Goal: Transaction & Acquisition: Obtain resource

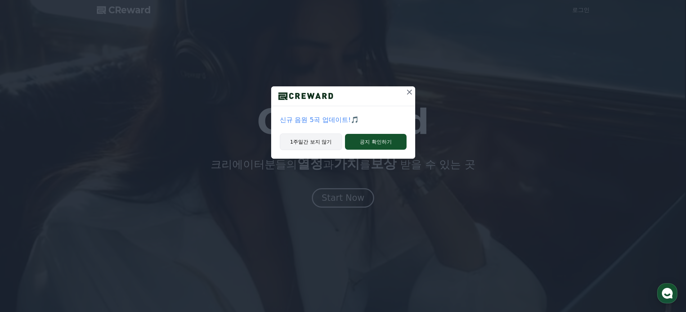
click at [330, 139] on button "1주일간 보지 않기" at bounding box center [311, 142] width 63 height 17
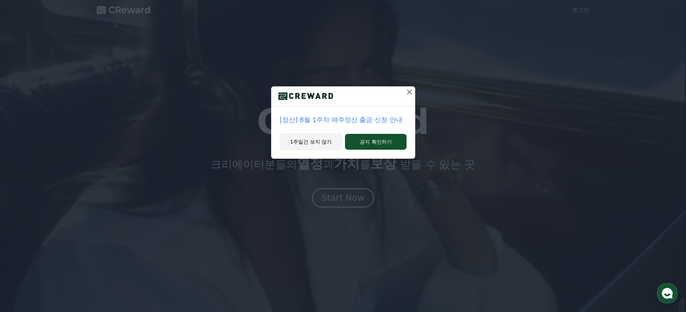
click at [320, 138] on button "1주일간 보지 않기" at bounding box center [311, 142] width 63 height 17
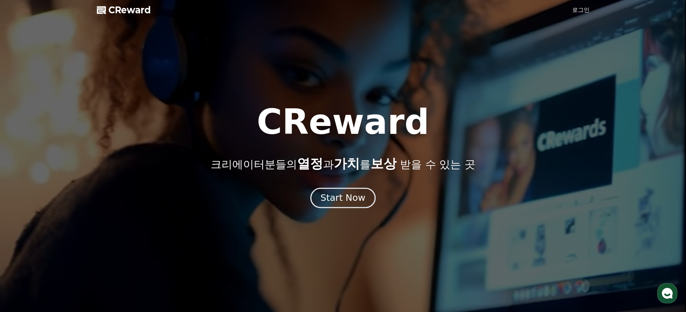
click at [352, 204] on button "Start Now" at bounding box center [343, 198] width 65 height 21
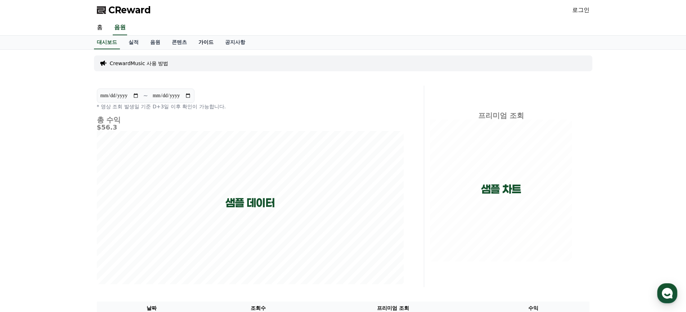
click at [205, 43] on link "가이드" at bounding box center [206, 43] width 27 height 14
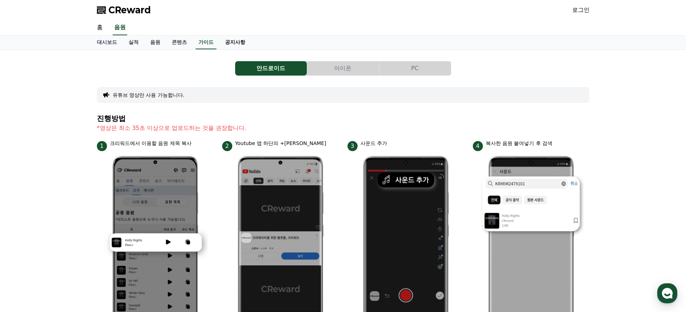
click at [231, 42] on link "공지사항" at bounding box center [235, 43] width 32 height 14
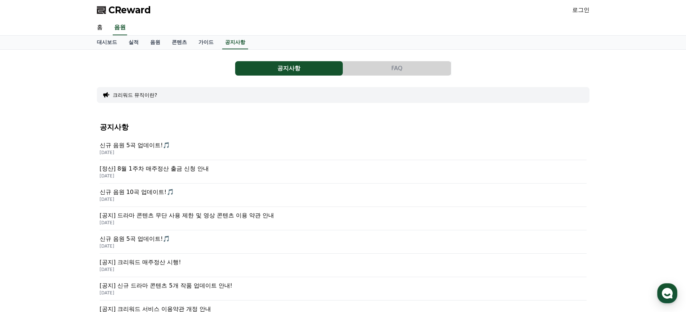
click at [390, 63] on button "FAQ" at bounding box center [397, 68] width 108 height 14
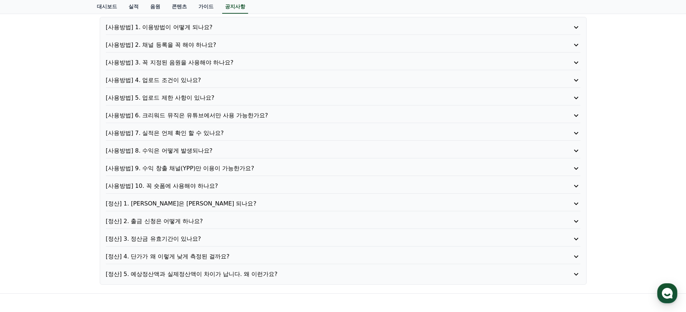
scroll to position [144, 0]
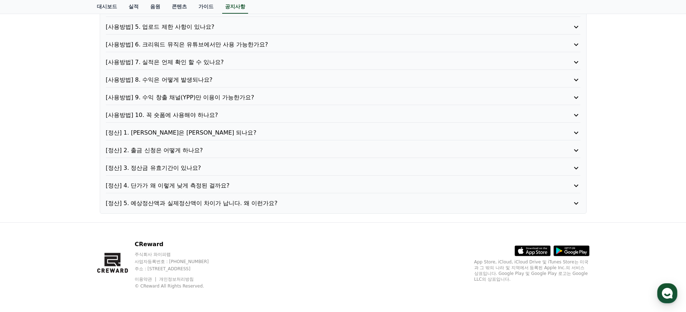
click at [217, 189] on p "[정산] 4. 단가가 왜 이렇게 낮게 측정된 걸까요?" at bounding box center [324, 186] width 437 height 9
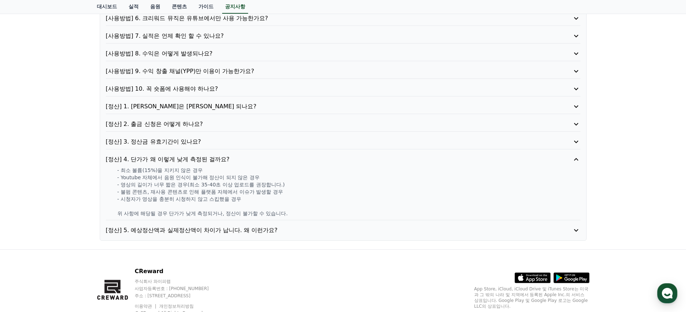
scroll to position [197, 0]
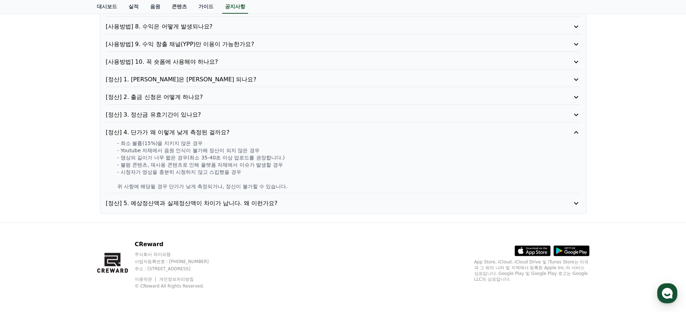
click at [284, 204] on p "[정산] 5. 예상정산액과 실제정산액이 차이가 납니다. 왜 이런가요?" at bounding box center [324, 203] width 437 height 9
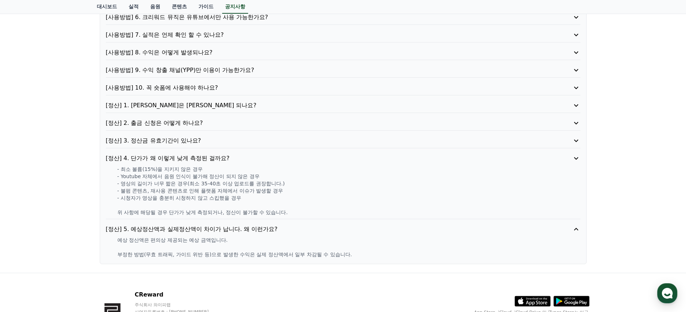
scroll to position [169, 0]
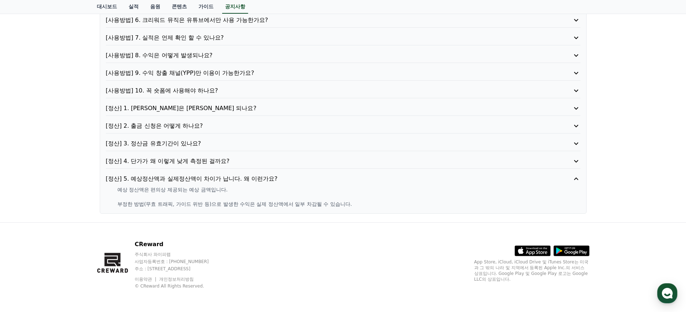
drag, startPoint x: 200, startPoint y: 204, endPoint x: 343, endPoint y: 204, distance: 143.1
click at [343, 204] on p "부정한 방법(무효 트래픽, 가이드 위반 등)으로 발생한 수익은 실제 정산액에서 일부 차감될 수 있습니다." at bounding box center [348, 204] width 463 height 7
click at [288, 188] on p "예상 정산액은 편의상 제공되는 예상 금액입니다." at bounding box center [348, 189] width 463 height 7
click at [181, 90] on p "[사용방법] 10. 꼭 숏폼에 사용해야 하나요?" at bounding box center [324, 90] width 437 height 9
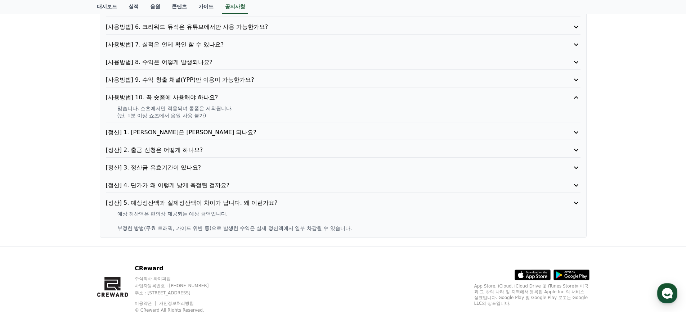
scroll to position [161, 0]
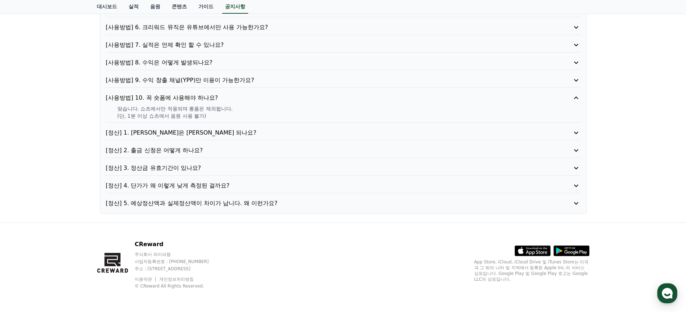
click at [221, 56] on div "[사용방법] 1. 이용방법이 어떻게 되나요? [사용방법] 2. 채널 등록을 꼭 해야 하나요? [사용방법] 3. 꼭 지정된 음원을 사용해야 하나…" at bounding box center [343, 71] width 487 height 285
click at [200, 60] on p "[사용방법] 8. 수익은 어떻게 발생되나요?" at bounding box center [324, 62] width 437 height 9
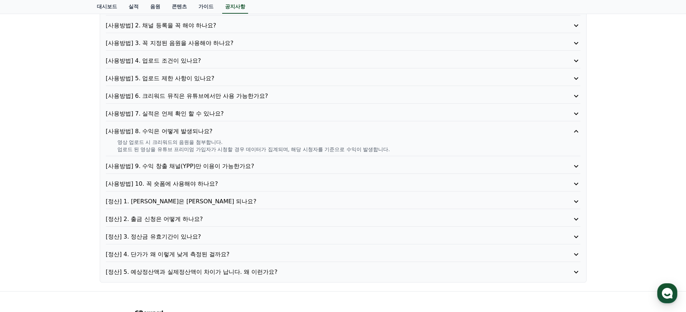
scroll to position [89, 0]
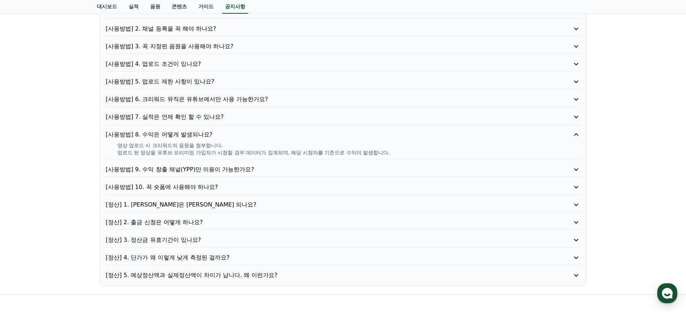
click at [197, 116] on p "[사용방법] 7. 실적은 언제 확인 할 수 있나요?" at bounding box center [324, 117] width 437 height 9
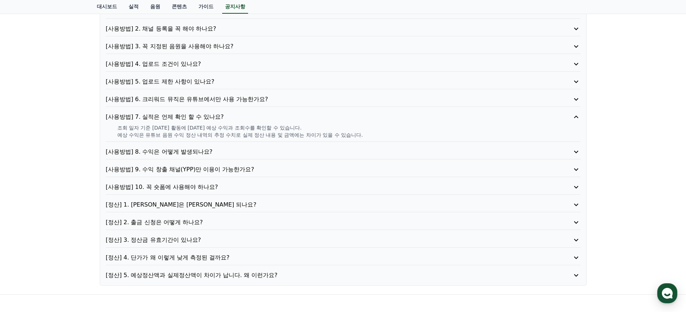
click at [208, 101] on p "[사용방법] 6. 크리워드 뮤직은 유튜브에서만 사용 가능한가요?" at bounding box center [324, 99] width 437 height 9
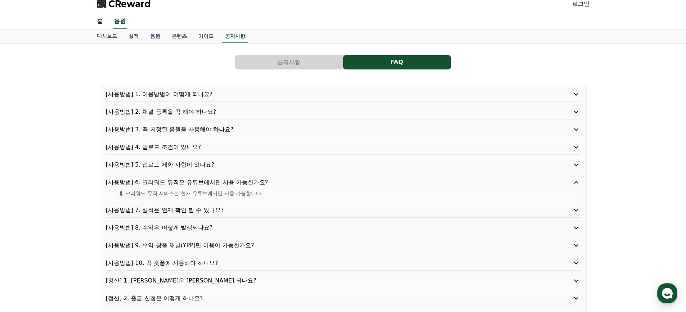
scroll to position [0, 0]
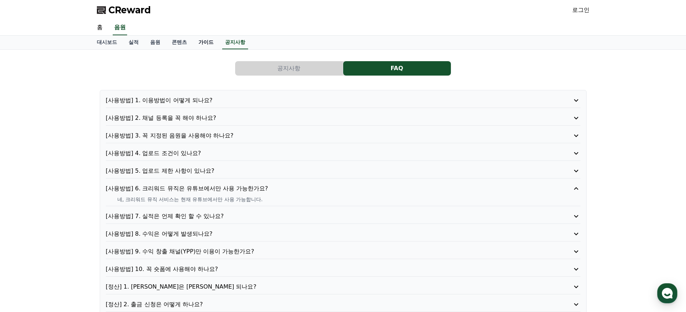
click at [200, 45] on link "가이드" at bounding box center [206, 43] width 27 height 14
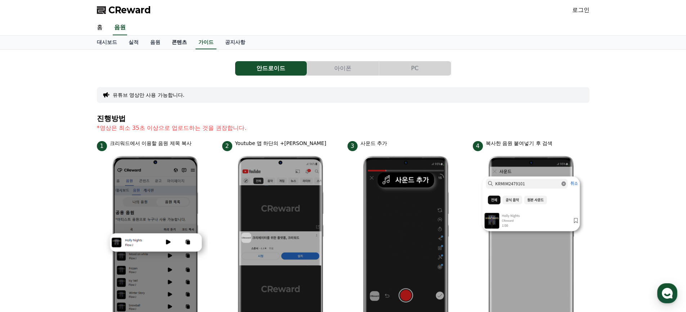
click at [180, 45] on link "콘텐츠" at bounding box center [179, 43] width 27 height 14
click at [150, 45] on link "음원" at bounding box center [156, 43] width 22 height 14
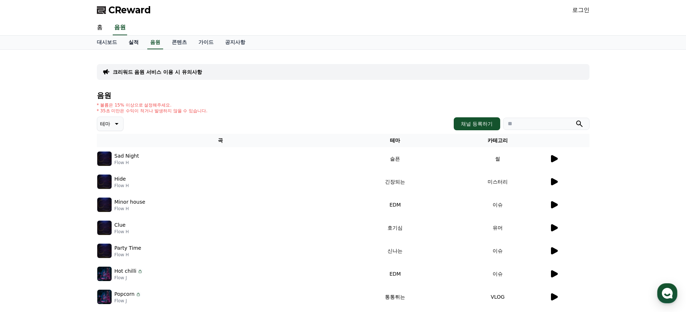
click at [135, 45] on link "실적" at bounding box center [134, 43] width 22 height 14
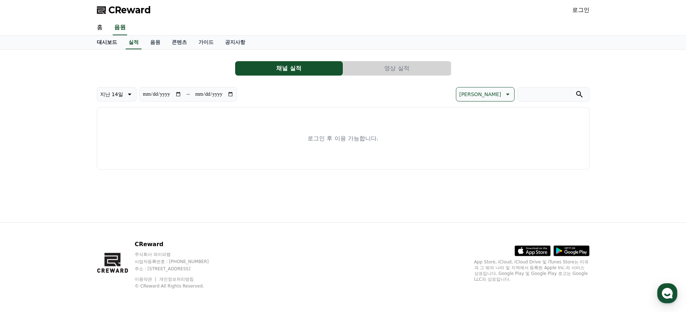
click at [107, 44] on link "대시보드" at bounding box center [107, 43] width 32 height 14
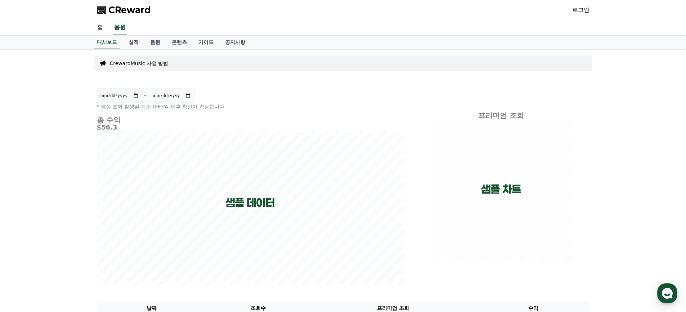
click at [106, 16] on div "CReward 로그인" at bounding box center [343, 10] width 504 height 20
click at [108, 8] on span "CReward" at bounding box center [129, 10] width 43 height 12
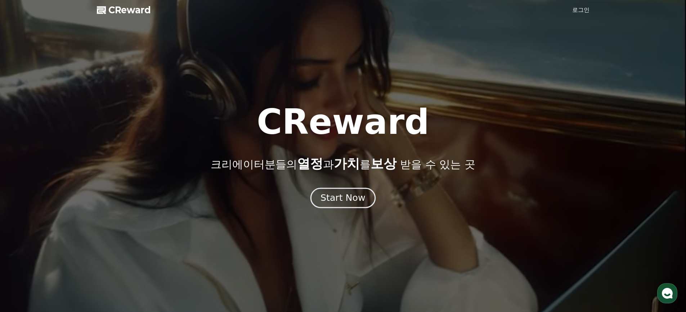
click at [330, 193] on div "Start Now" at bounding box center [343, 198] width 45 height 12
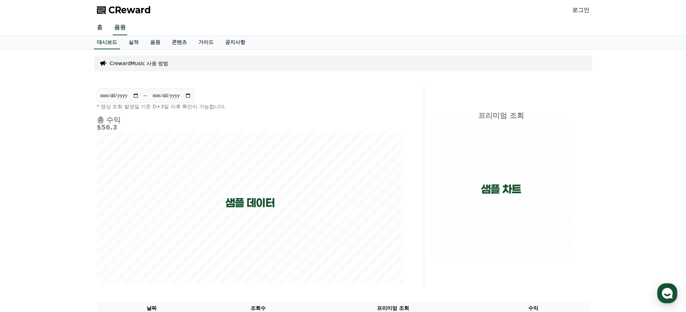
scroll to position [144, 0]
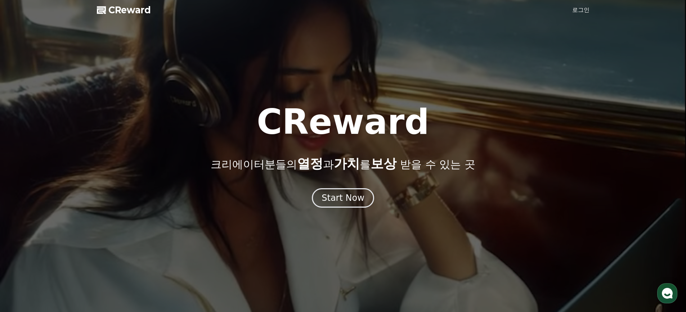
click at [585, 16] on div at bounding box center [343, 156] width 686 height 312
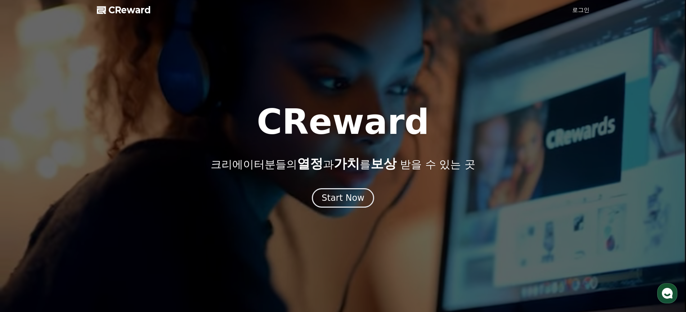
click at [583, 10] on link "로그인" at bounding box center [581, 10] width 17 height 9
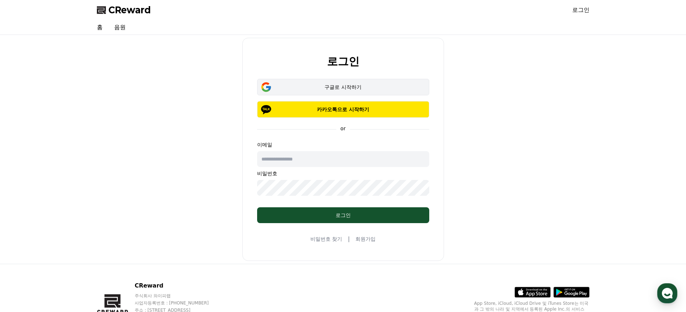
click at [366, 86] on div "구글로 시작하기" at bounding box center [343, 87] width 151 height 7
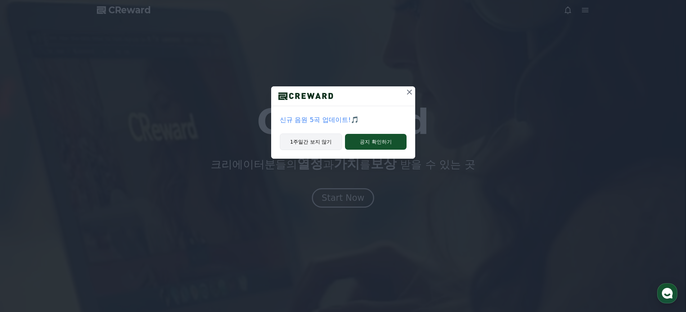
click at [298, 141] on button "1주일간 보지 않기" at bounding box center [311, 142] width 63 height 17
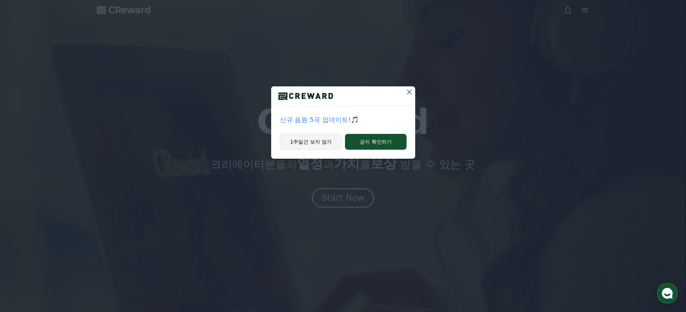
click at [297, 141] on button "1주일간 보지 않기" at bounding box center [311, 142] width 63 height 17
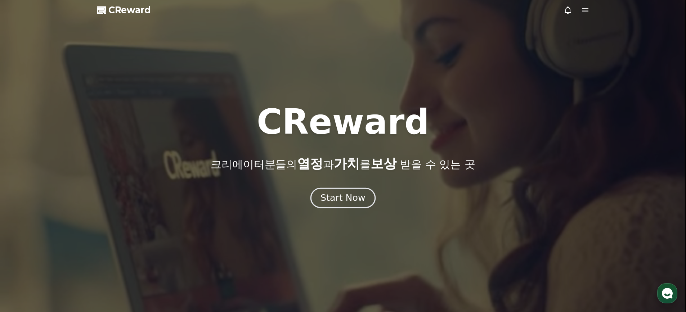
click at [351, 200] on div "Start Now" at bounding box center [343, 198] width 45 height 12
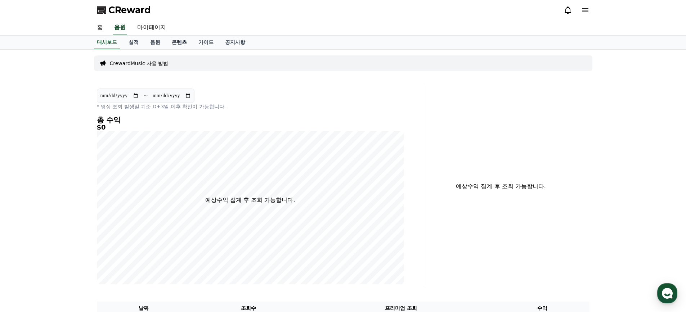
click at [189, 45] on link "콘텐츠" at bounding box center [179, 43] width 27 height 14
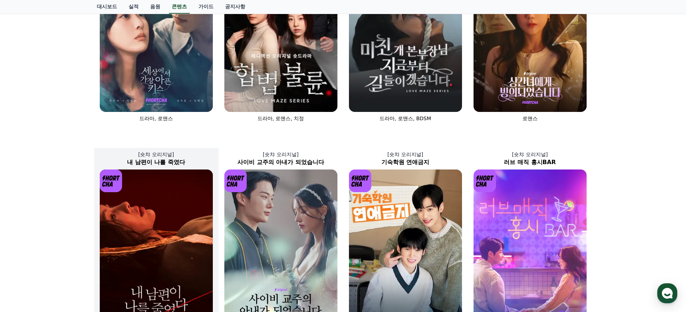
scroll to position [63, 0]
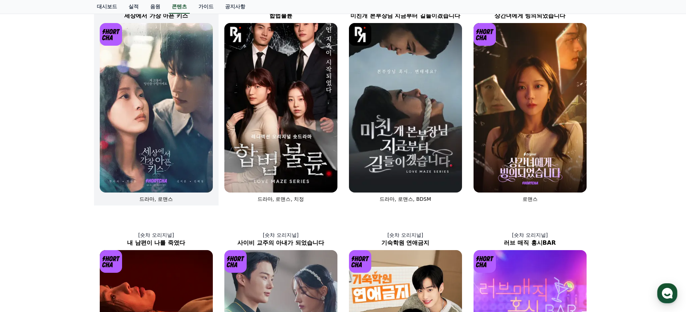
click at [188, 155] on img at bounding box center [156, 108] width 113 height 170
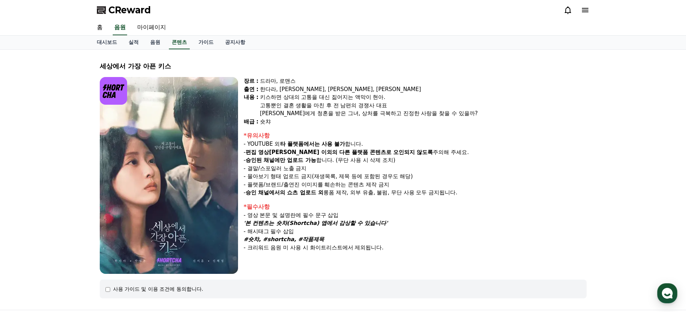
drag, startPoint x: 262, startPoint y: 79, endPoint x: 354, endPoint y: 147, distance: 113.9
click at [354, 146] on div "장르 : 드라마, 로맨스 출연 : [PERSON_NAME], [PERSON_NAME], [PERSON_NAME], [PERSON_NAME] […" at bounding box center [415, 175] width 343 height 197
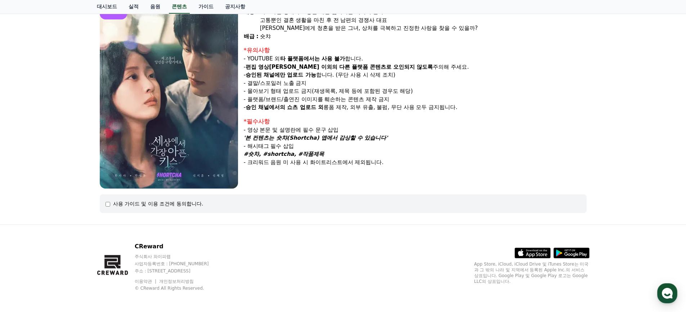
scroll to position [88, 0]
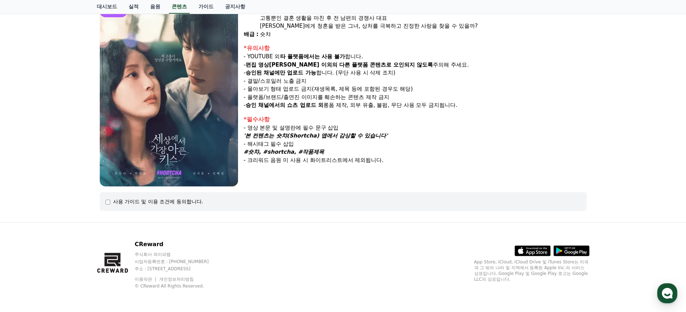
click at [146, 201] on div "사용 가이드 및 이용 조건에 동의합니다." at bounding box center [158, 201] width 90 height 7
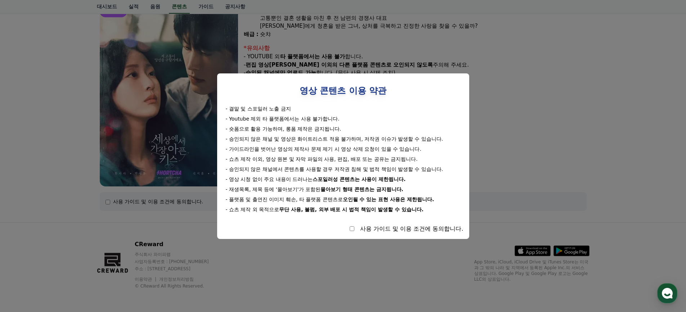
select select
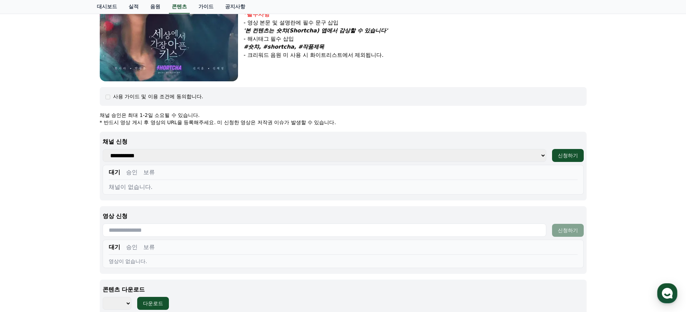
scroll to position [196, 0]
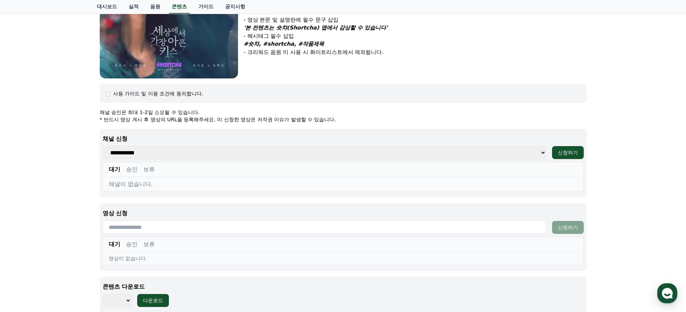
click at [224, 150] on select "**********" at bounding box center [325, 152] width 444 height 13
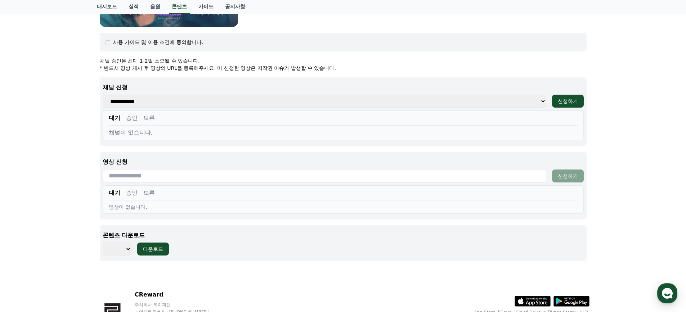
scroll to position [298, 0]
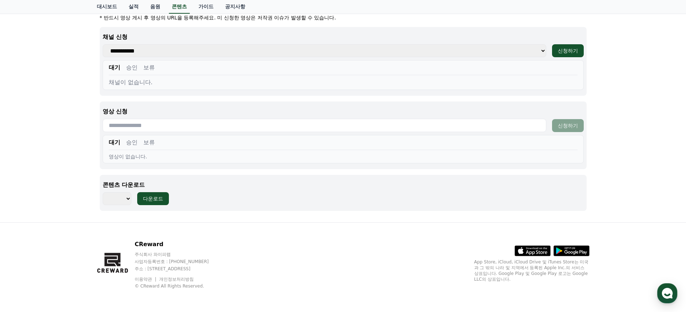
click at [121, 199] on select "*** ***" at bounding box center [117, 198] width 29 height 13
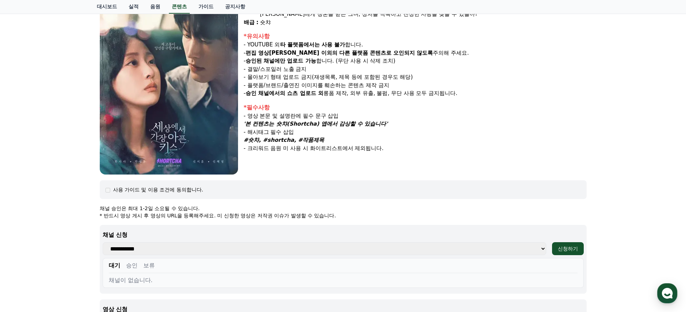
scroll to position [154, 0]
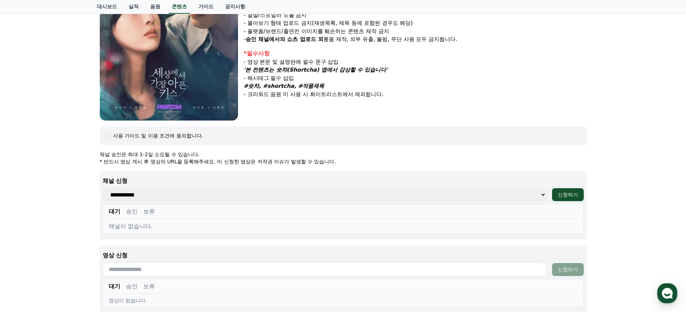
click at [542, 192] on select "**********" at bounding box center [325, 194] width 444 height 13
click at [578, 192] on div "신청하기" at bounding box center [568, 194] width 20 height 7
click at [221, 192] on select "**********" at bounding box center [325, 194] width 444 height 13
select select
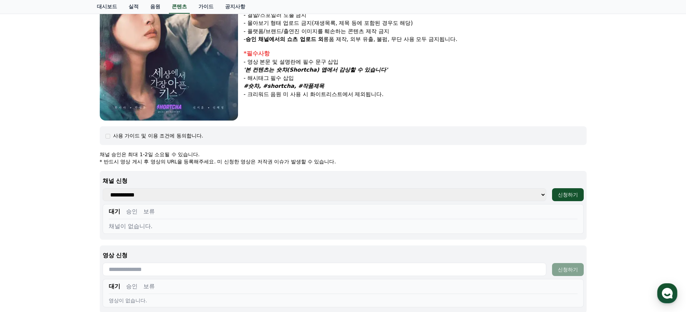
click at [103, 188] on select "**********" at bounding box center [325, 194] width 444 height 13
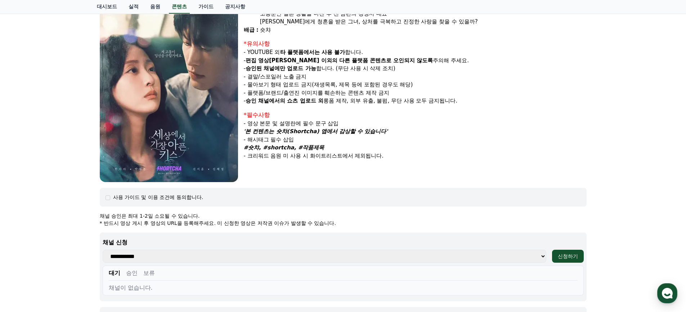
scroll to position [0, 0]
